Goal: Book appointment/travel/reservation

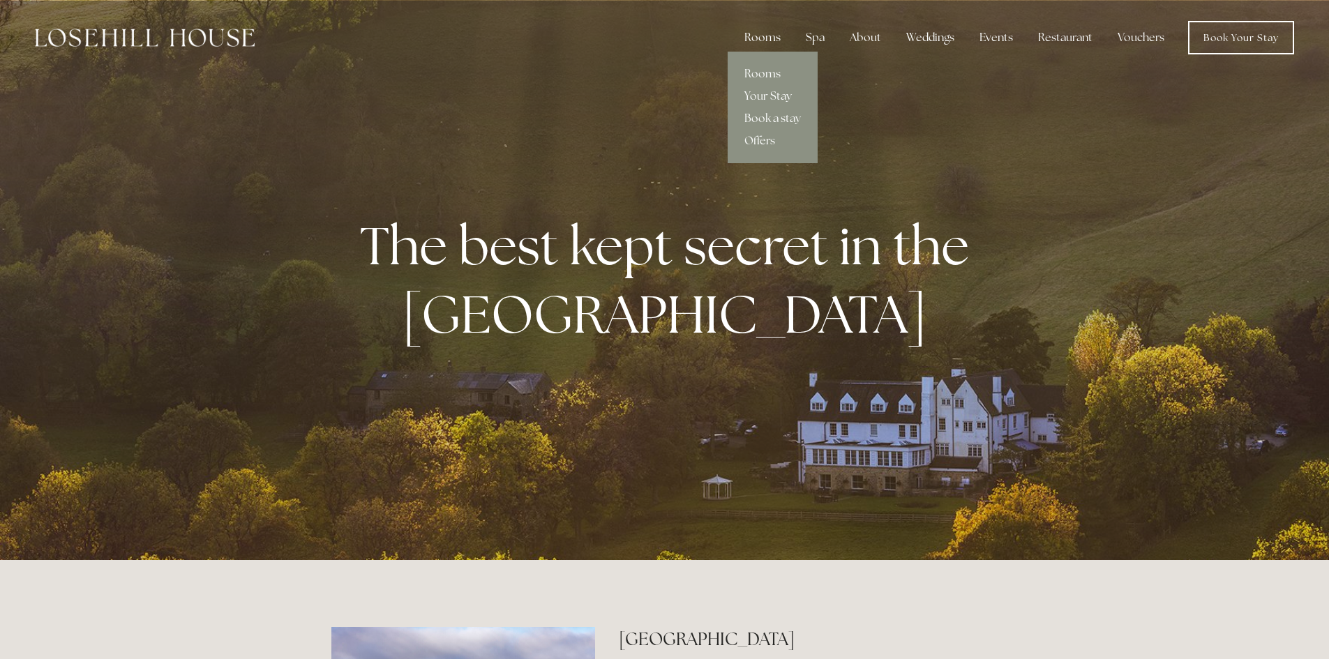
click at [773, 40] on div "Rooms" at bounding box center [762, 38] width 59 height 28
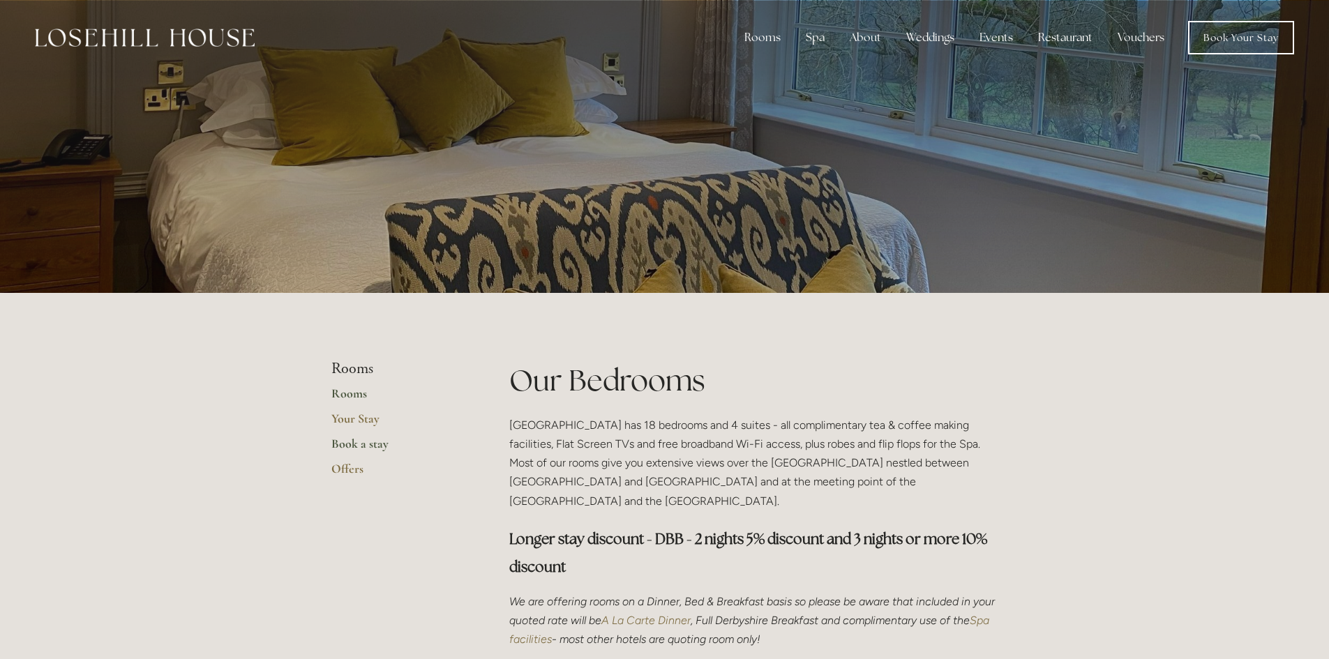
click at [354, 447] on link "Book a stay" at bounding box center [397, 448] width 133 height 25
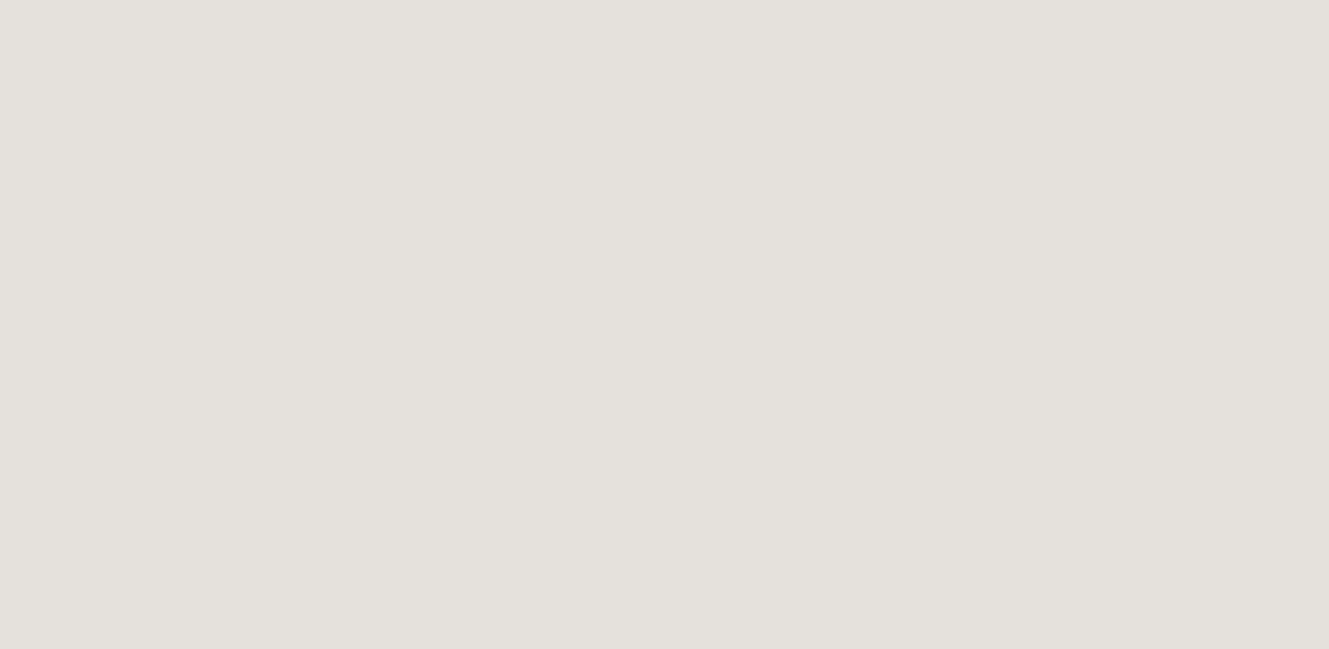
scroll to position [1960, 0]
